Goal: Task Accomplishment & Management: Manage account settings

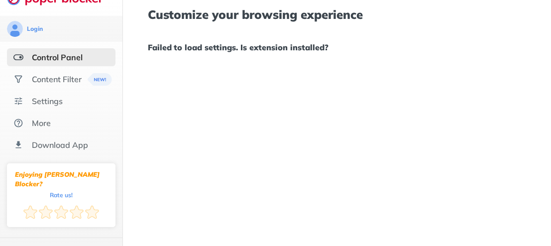
scroll to position [17, 0]
click at [52, 55] on div "Control Panel" at bounding box center [57, 57] width 51 height 10
click at [295, 50] on h1 "Failed to load settings. Is extension installed?" at bounding box center [370, 47] width 444 height 13
click at [55, 79] on div "Content Filter" at bounding box center [57, 79] width 50 height 10
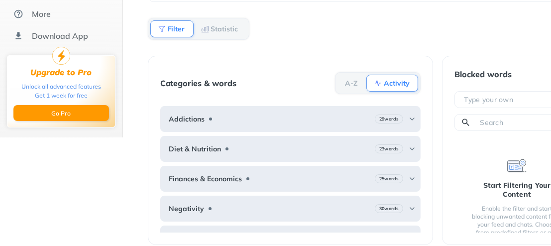
scroll to position [116, 0]
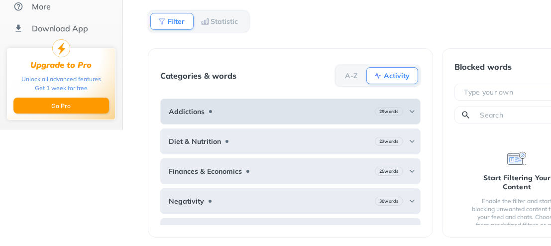
click at [408, 107] on img at bounding box center [412, 111] width 8 height 8
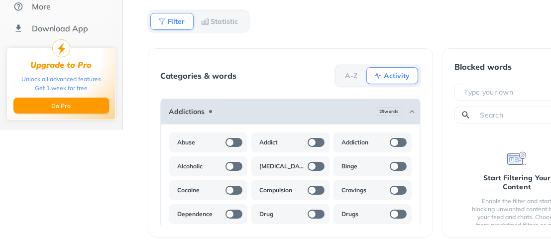
click at [408, 107] on img at bounding box center [412, 111] width 8 height 8
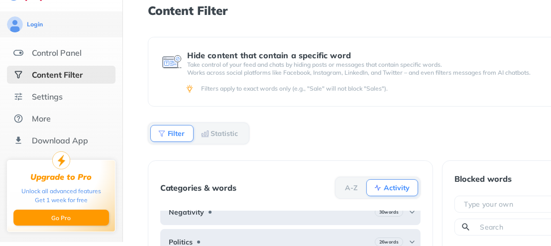
scroll to position [3, 0]
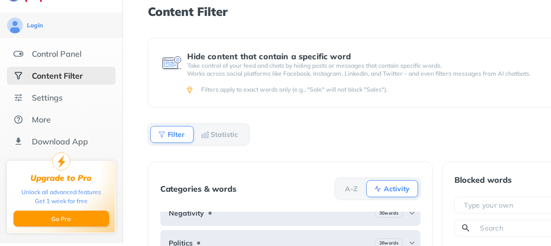
click at [215, 131] on b "Statistic" at bounding box center [224, 134] width 27 height 6
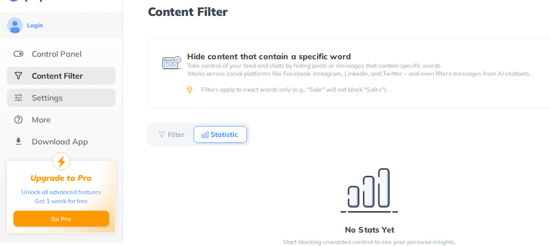
click at [80, 96] on div "Settings" at bounding box center [61, 98] width 108 height 18
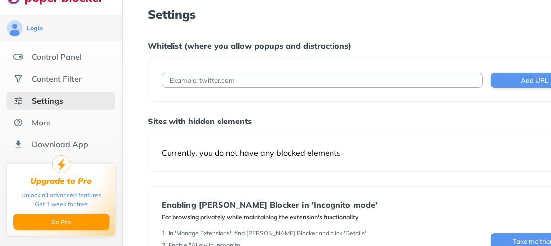
click at [345, 81] on input at bounding box center [322, 80] width 321 height 15
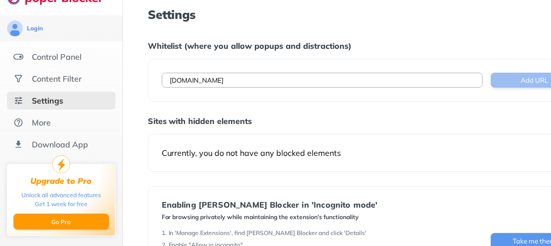
type input "[DOMAIN_NAME]"
click at [522, 80] on button "Add URL" at bounding box center [534, 80] width 87 height 15
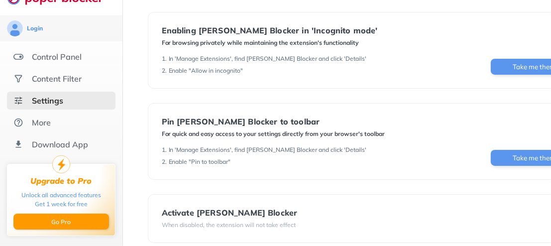
scroll to position [210, 0]
